Goal: Book appointment/travel/reservation

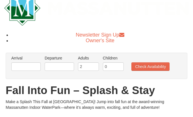
scroll to position [16, 0]
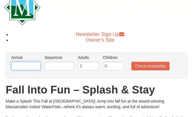
click at [29, 66] on input "text" at bounding box center [25, 66] width 29 height 8
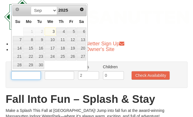
scroll to position [7, 0]
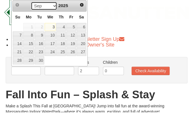
click at [54, 8] on select "Sep Oct Nov Dec" at bounding box center [44, 11] width 26 height 8
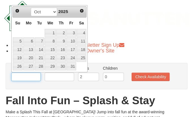
scroll to position [5, 0]
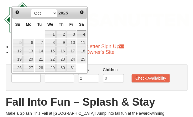
click at [85, 35] on link "4" at bounding box center [82, 34] width 10 height 8
type input "10/04/2025"
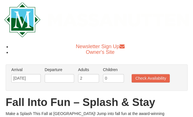
scroll to position [4, 0]
click at [64, 76] on input "text" at bounding box center [59, 78] width 29 height 8
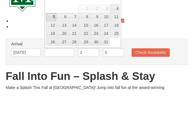
click at [53, 39] on link "5" at bounding box center [51, 43] width 10 height 8
type input "[DATE]"
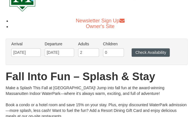
click at [154, 53] on button "Check Availability" at bounding box center [151, 52] width 38 height 8
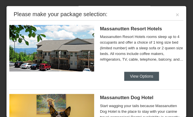
click at [150, 77] on button "View Options" at bounding box center [141, 76] width 35 height 9
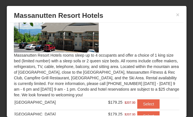
scroll to position [22, 0]
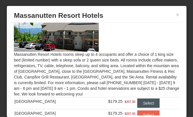
click at [150, 104] on button "Select" at bounding box center [148, 102] width 22 height 9
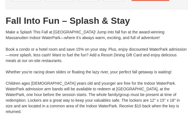
scroll to position [0, 0]
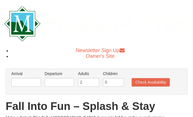
click at [26, 24] on img at bounding box center [96, 23] width 185 height 35
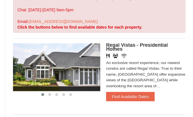
scroll to position [108, 0]
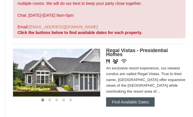
click at [147, 101] on button "Find Available Dates" at bounding box center [126, 98] width 47 height 9
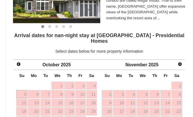
scroll to position [180, 0]
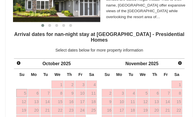
click at [91, 78] on link "4" at bounding box center [89, 82] width 10 height 8
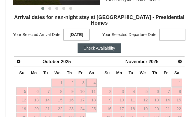
scroll to position [197, 0]
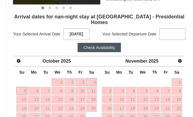
click at [21, 84] on link "5" at bounding box center [21, 88] width 11 height 8
click at [101, 42] on button "Check Availability" at bounding box center [97, 46] width 42 height 9
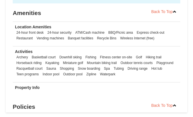
scroll to position [404, 0]
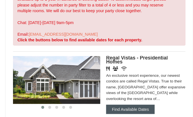
click at [142, 107] on button "Find Available Dates" at bounding box center [126, 106] width 47 height 9
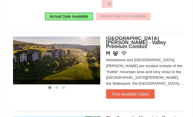
scroll to position [301, 0]
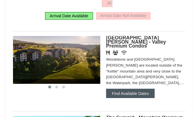
click at [135, 86] on button "Find Available Dates" at bounding box center [126, 90] width 47 height 9
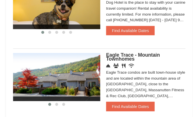
scroll to position [505, 0]
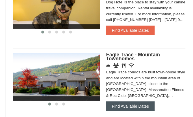
click at [145, 104] on button "Find Available Dates" at bounding box center [126, 102] width 47 height 9
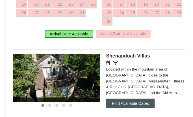
click at [148, 96] on button "Find Available Dates" at bounding box center [126, 100] width 47 height 9
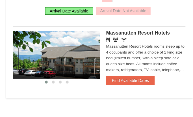
scroll to position [668, 0]
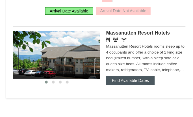
click at [144, 76] on button "Find Available Dates" at bounding box center [126, 78] width 47 height 9
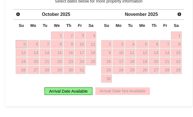
scroll to position [661, 0]
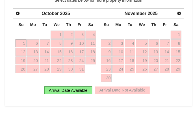
click at [74, 85] on div "Arrival Date Available" at bounding box center [67, 87] width 47 height 7
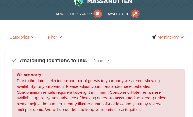
scroll to position [0, 0]
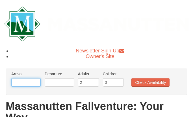
click at [31, 83] on input "text" at bounding box center [25, 82] width 29 height 8
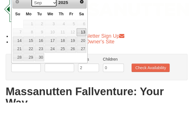
click at [50, 13] on select "Sep Oct Nov Dec" at bounding box center [44, 17] width 26 height 8
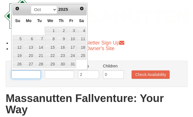
scroll to position [7, 0]
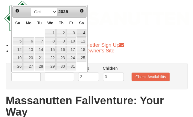
click at [83, 33] on link "4" at bounding box center [82, 33] width 10 height 8
type input "10/04/2025"
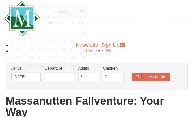
scroll to position [6, 0]
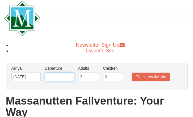
click at [65, 77] on input "text" at bounding box center [59, 76] width 29 height 8
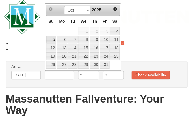
click at [52, 40] on link "5" at bounding box center [51, 41] width 10 height 8
type input "10/05/2025"
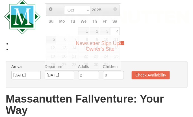
scroll to position [7, 0]
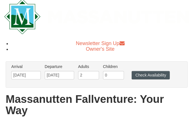
click at [159, 74] on button "Check Availability" at bounding box center [151, 75] width 38 height 8
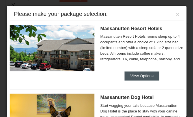
click at [143, 76] on button "View Options" at bounding box center [141, 76] width 35 height 9
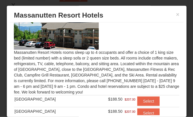
scroll to position [197, 0]
